Goal: Task Accomplishment & Management: Use online tool/utility

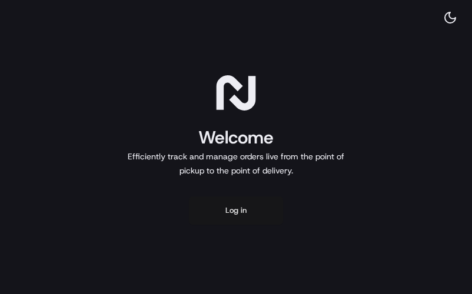
click at [229, 210] on button "Log in" at bounding box center [236, 210] width 94 height 28
click at [225, 217] on button "Log in" at bounding box center [236, 210] width 94 height 28
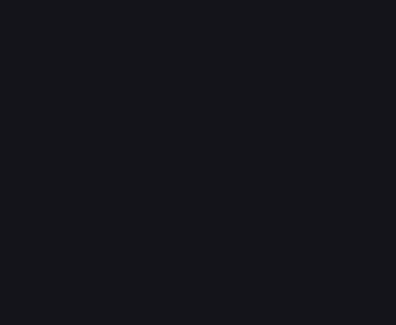
click at [159, 119] on div at bounding box center [198, 162] width 396 height 325
click at [20, 9] on div at bounding box center [198, 162] width 396 height 325
click at [21, 10] on div at bounding box center [198, 162] width 396 height 325
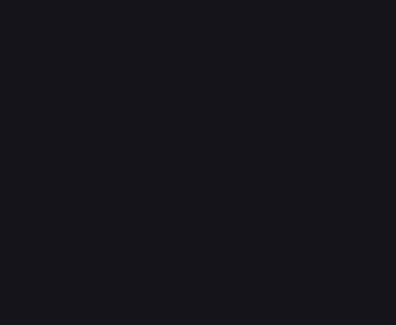
click at [42, 15] on div at bounding box center [198, 162] width 396 height 325
